Goal: Navigation & Orientation: Find specific page/section

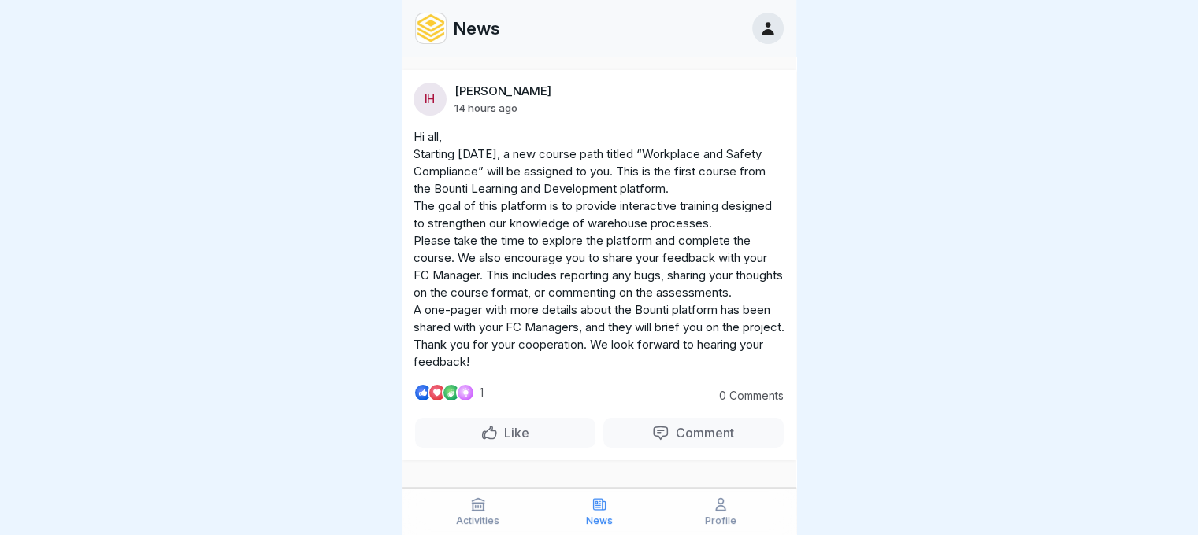
click at [454, 18] on p "News" at bounding box center [476, 28] width 47 height 20
click at [432, 13] on img at bounding box center [431, 28] width 30 height 30
click at [772, 20] on icon at bounding box center [767, 28] width 17 height 17
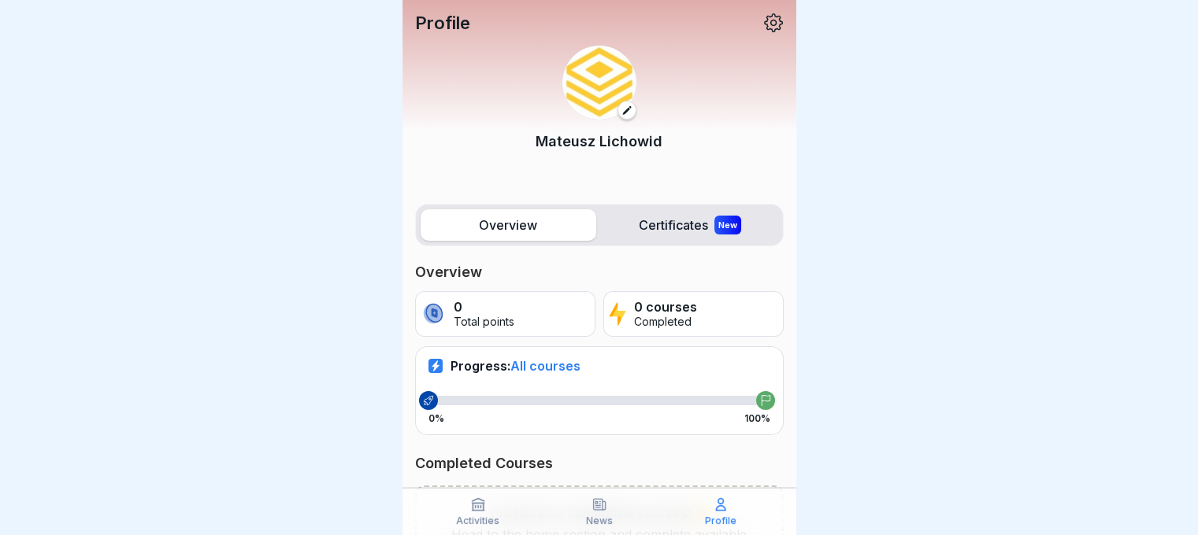
click at [663, 317] on p "Completed" at bounding box center [665, 322] width 63 height 13
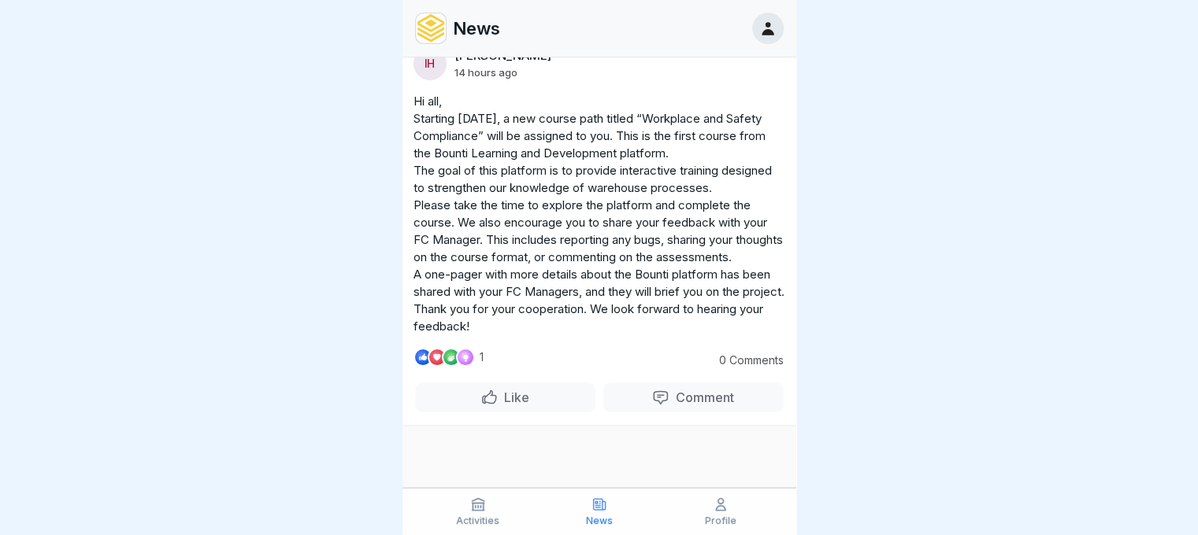
scroll to position [57, 0]
drag, startPoint x: 438, startPoint y: 64, endPoint x: 750, endPoint y: 103, distance: 314.3
click at [750, 103] on p "Hi all, Starting [DATE], a new course path titled “Workplace and Safety Complia…" at bounding box center [599, 214] width 372 height 243
drag, startPoint x: 750, startPoint y: 103, endPoint x: 740, endPoint y: 134, distance: 32.1
click at [750, 102] on p "Hi all, Starting [DATE], a new course path titled “Workplace and Safety Complia…" at bounding box center [599, 214] width 372 height 243
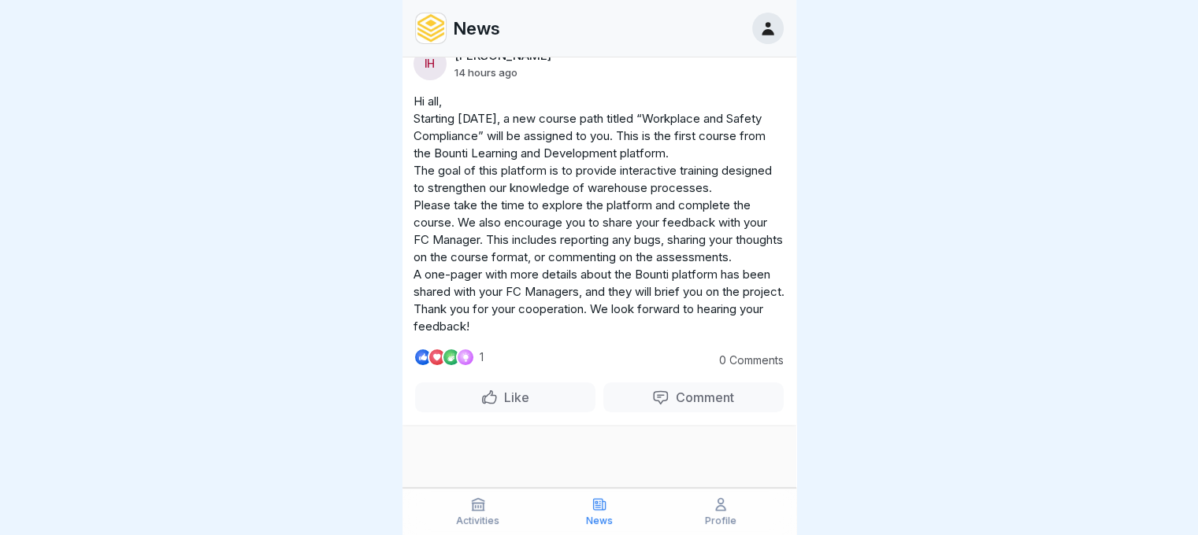
click at [488, 513] on div "Activities" at bounding box center [477, 512] width 113 height 30
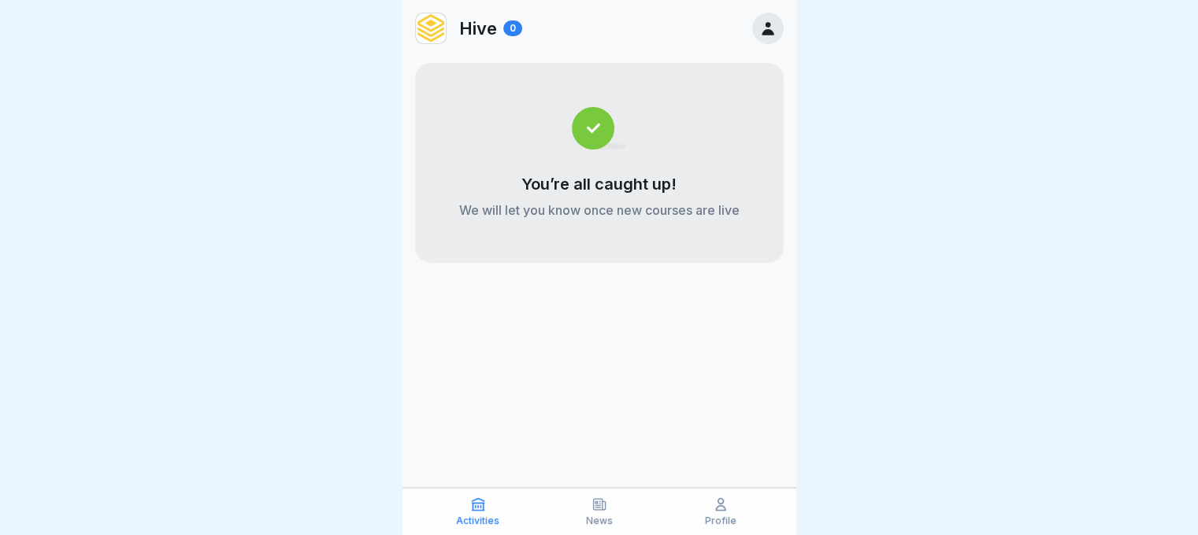
click at [472, 518] on p "Activities" at bounding box center [477, 521] width 43 height 11
click at [580, 507] on div "News" at bounding box center [599, 512] width 113 height 30
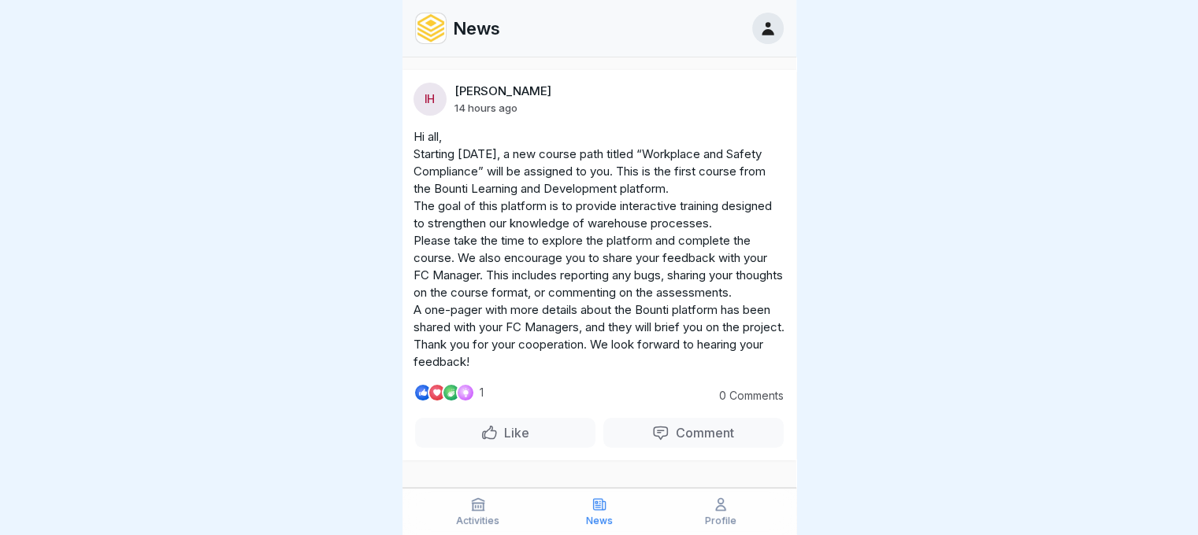
click at [696, 506] on div "Profile" at bounding box center [720, 512] width 113 height 30
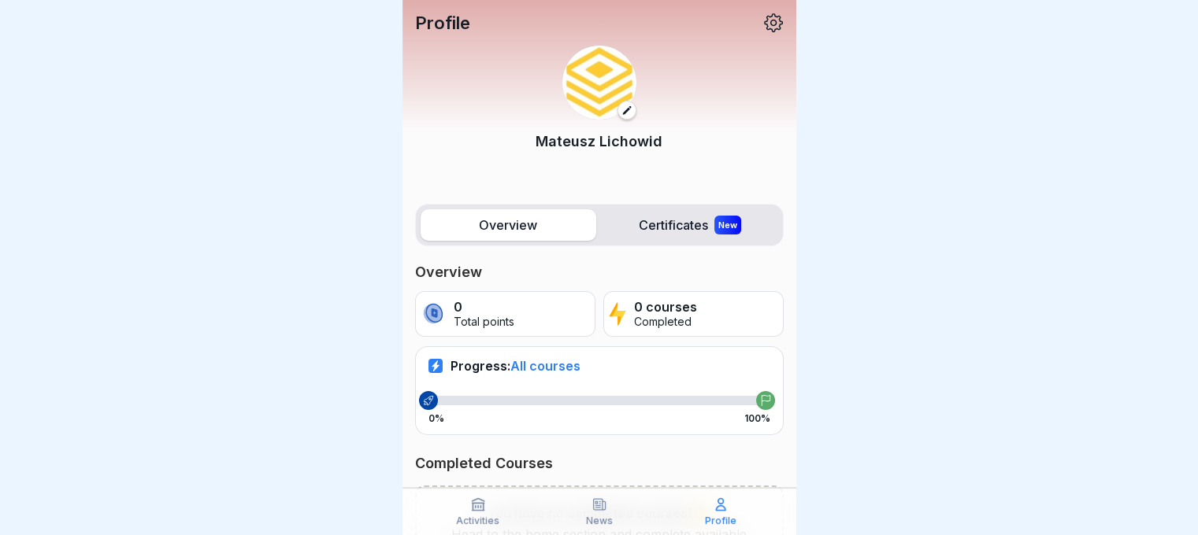
click at [504, 503] on div "Activities" at bounding box center [477, 512] width 113 height 30
